Goal: Transaction & Acquisition: Purchase product/service

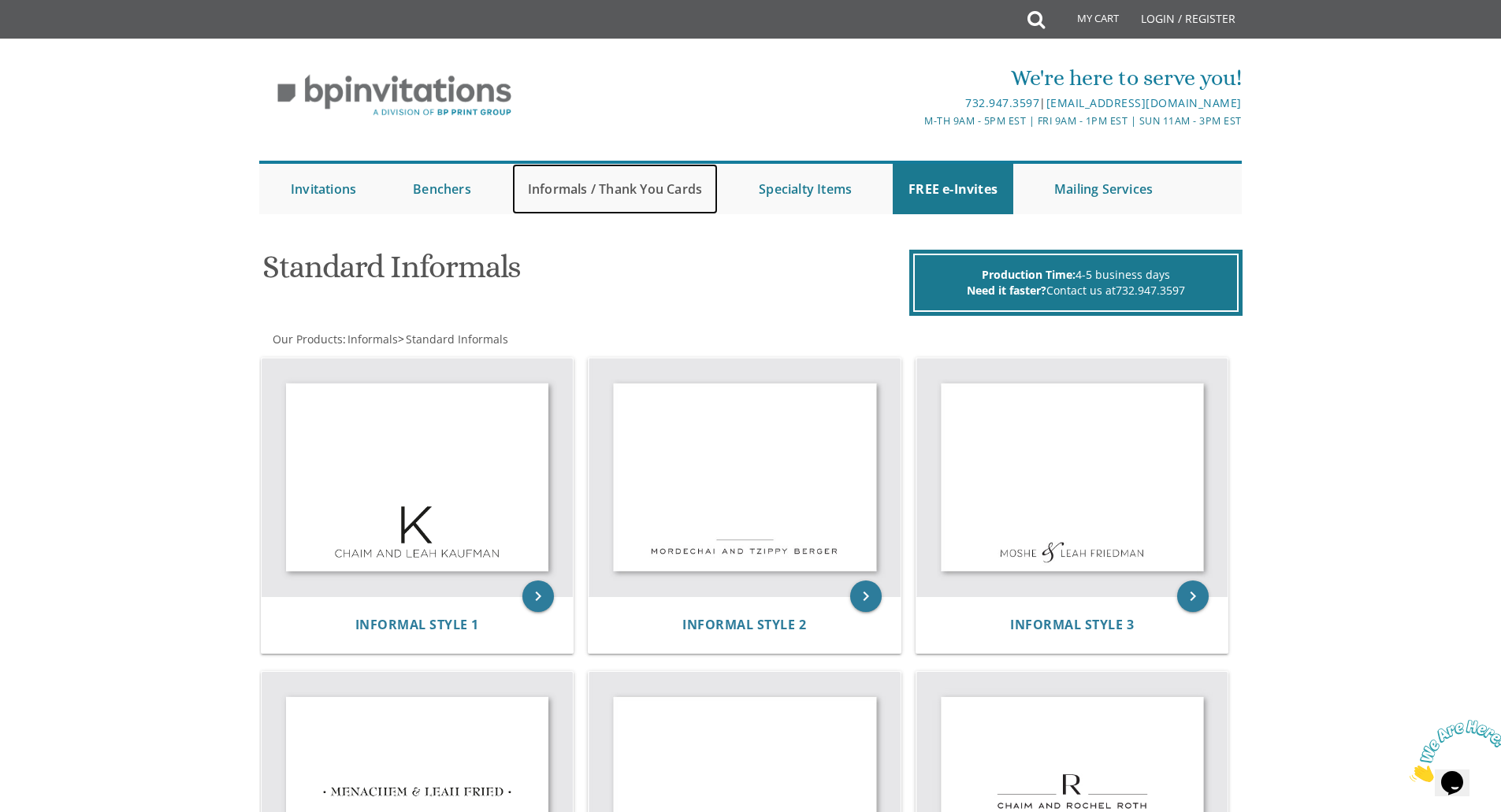
click at [627, 181] on link "Informals / Thank You Cards" at bounding box center [614, 189] width 206 height 50
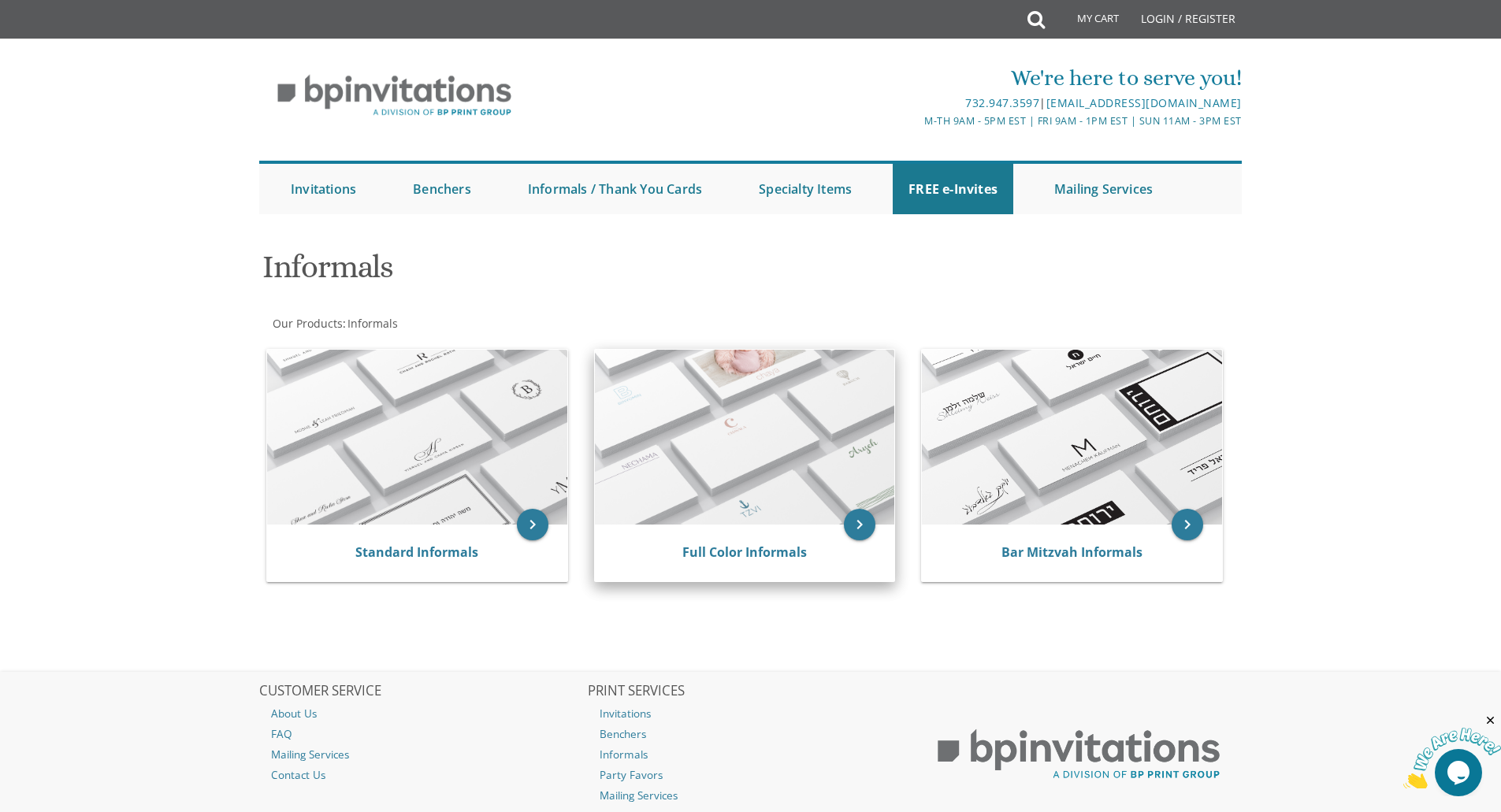
click at [732, 480] on img at bounding box center [744, 437] width 300 height 175
click at [725, 555] on link "Full Color Informals" at bounding box center [744, 552] width 124 height 18
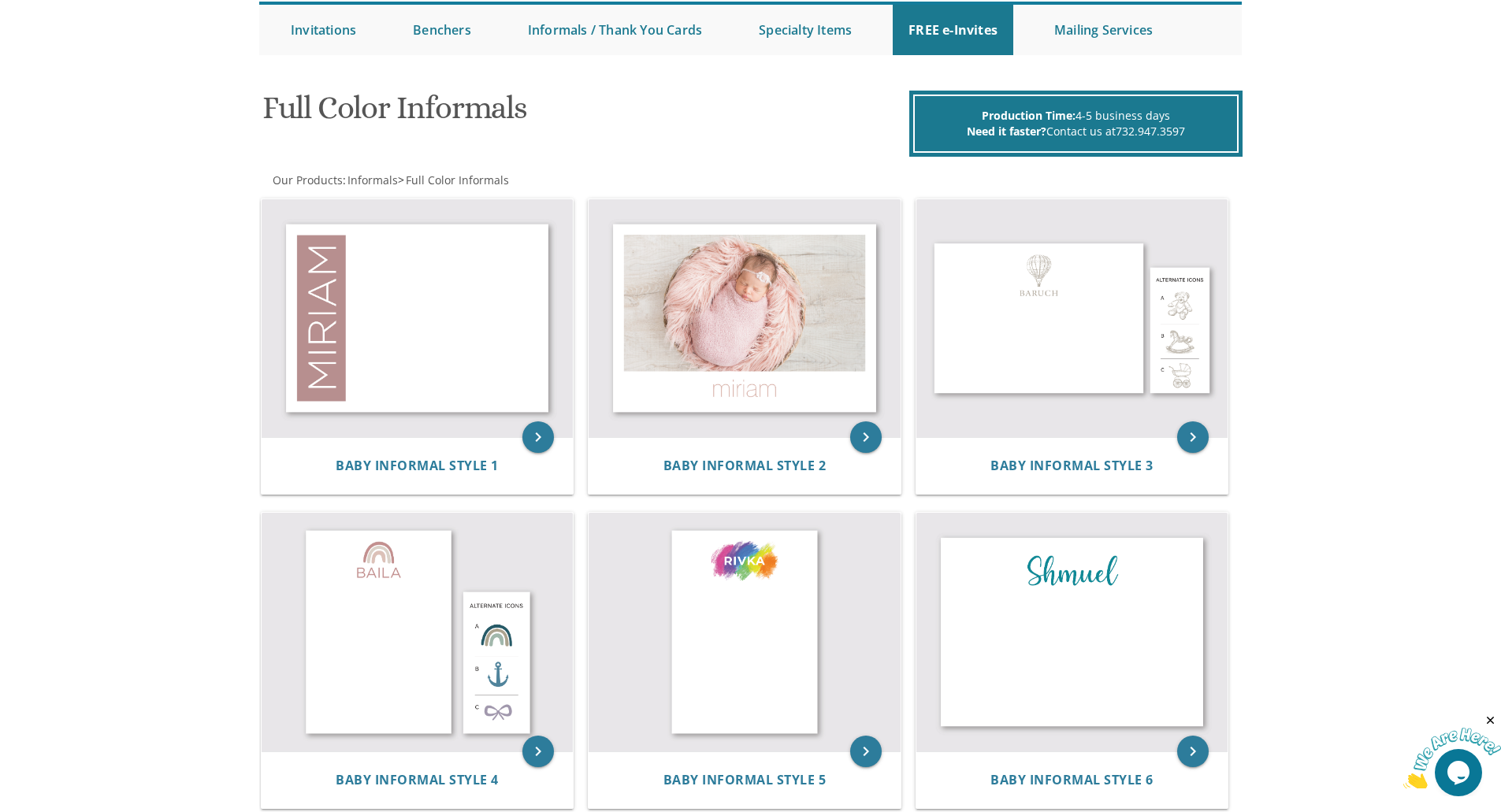
scroll to position [136, 0]
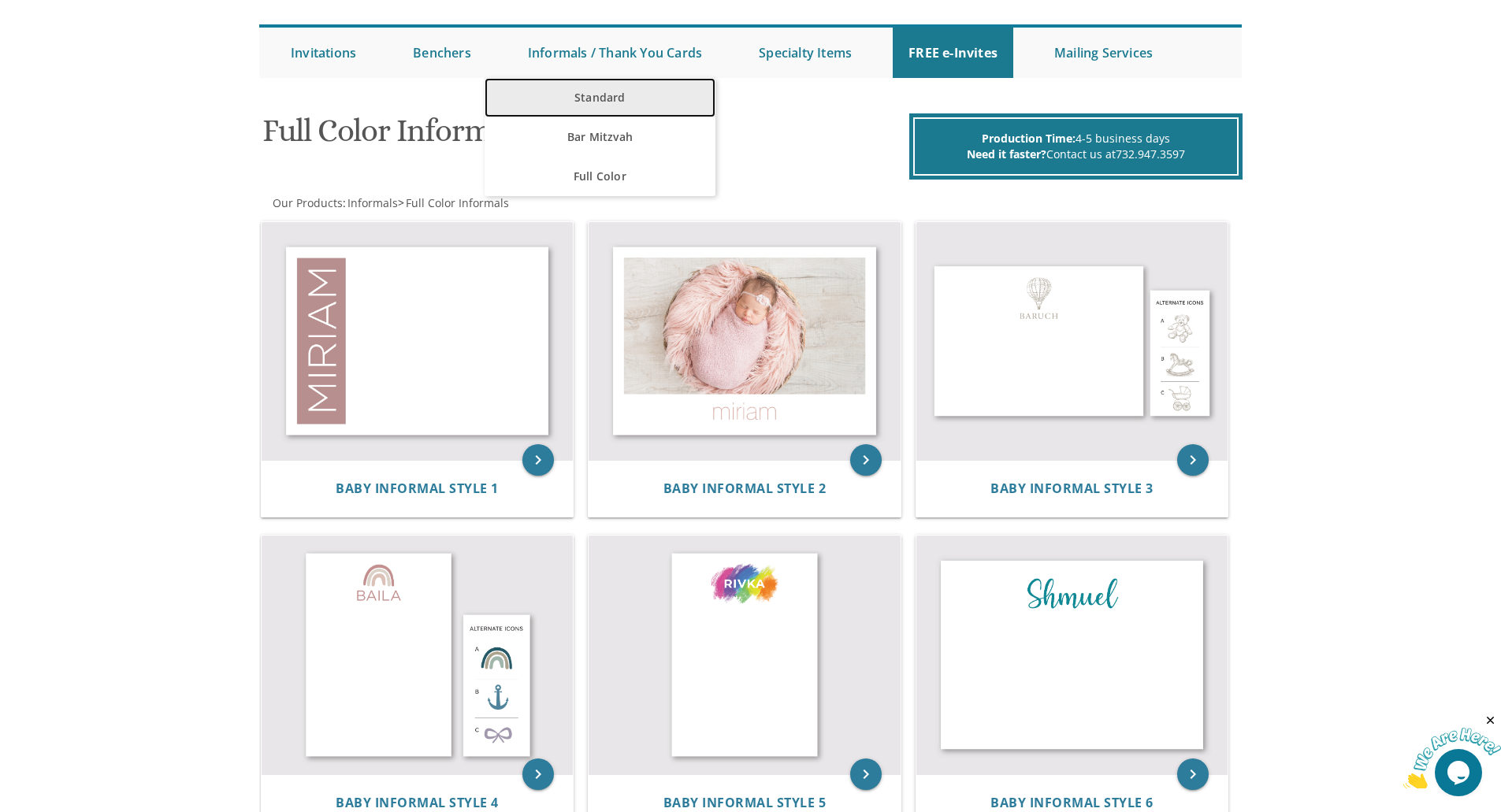
click at [599, 90] on link "Standard" at bounding box center [599, 97] width 231 height 39
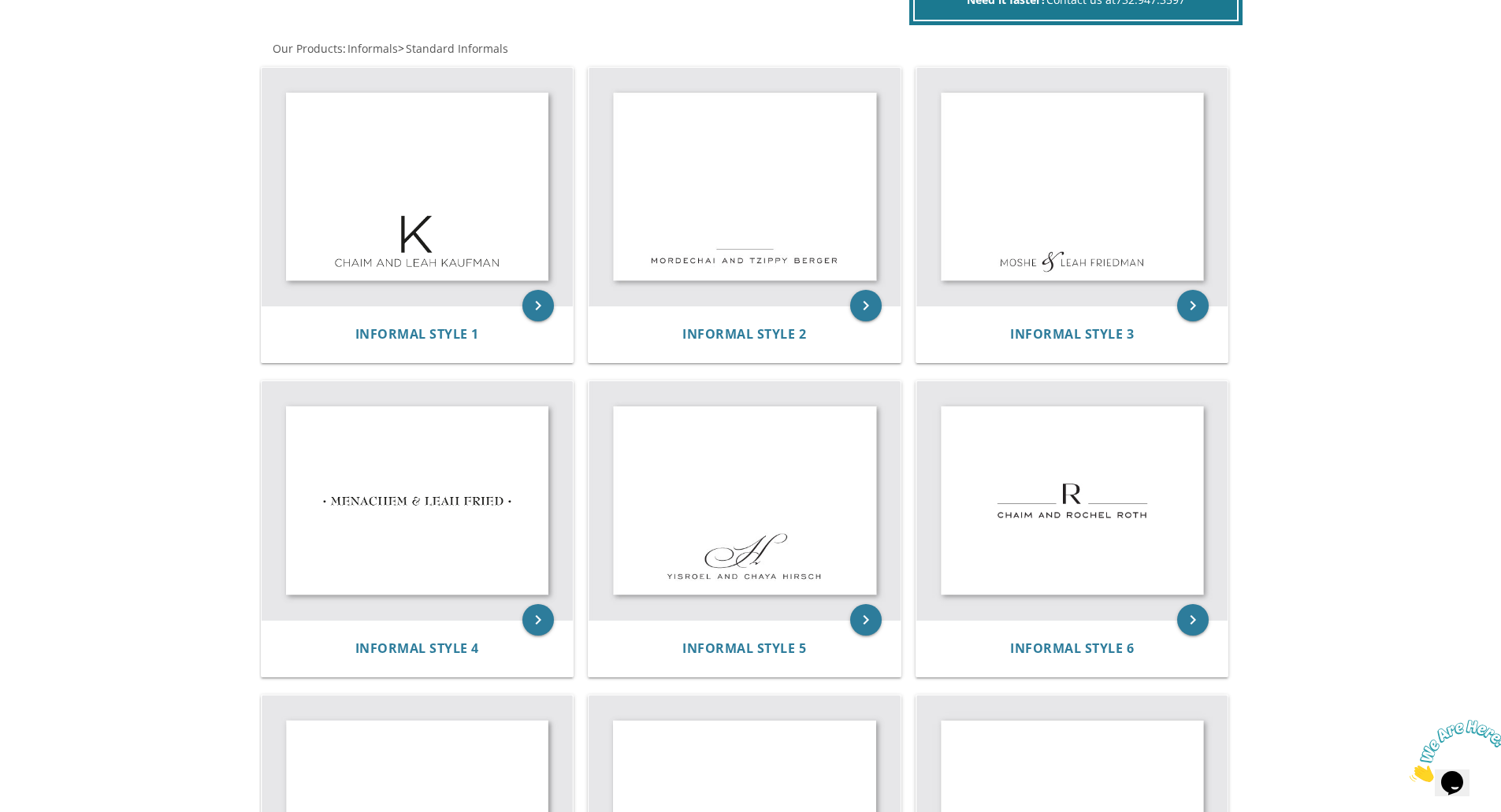
scroll to position [281, 0]
